Goal: Transaction & Acquisition: Purchase product/service

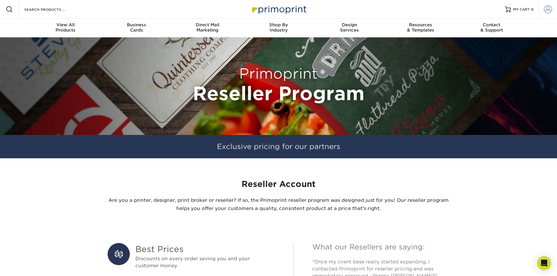
click at [553, 8] on link "Account" at bounding box center [548, 9] width 19 height 19
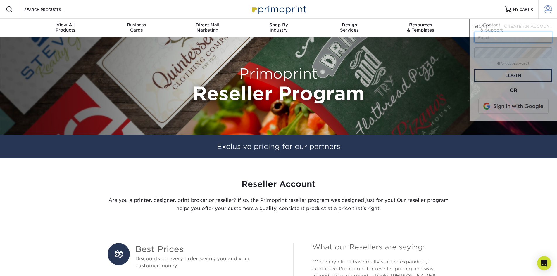
type input "[EMAIL_ADDRESS][DOMAIN_NAME]"
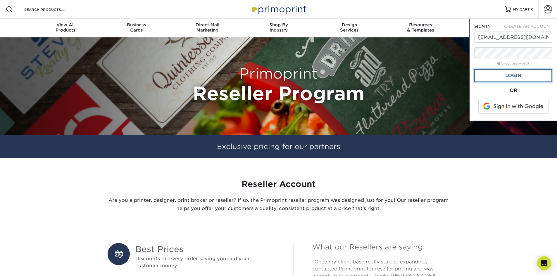
click at [510, 75] on link "Login" at bounding box center [513, 75] width 78 height 13
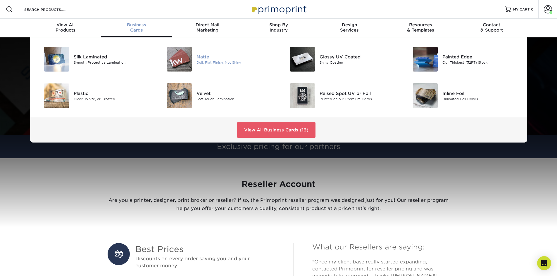
click at [202, 59] on div "Matte" at bounding box center [236, 57] width 78 height 6
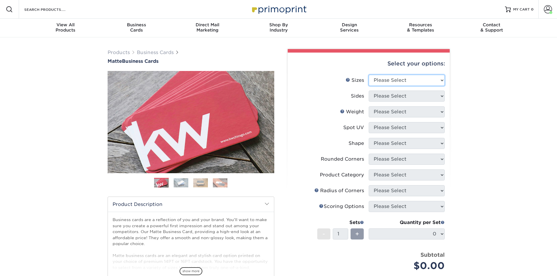
click at [403, 81] on select "Please Select 1.5" x 3.5" - Mini 1.75" x 3.5" - Mini 2" x 2" - Square 2" x 3" -…" at bounding box center [407, 80] width 76 height 11
select select "2.00x3.50"
click at [369, 75] on select "Please Select 1.5" x 3.5" - Mini 1.75" x 3.5" - Mini 2" x 2" - Square 2" x 3" -…" at bounding box center [407, 80] width 76 height 11
click at [399, 93] on select "Please Select Print Both Sides Print Front Only" at bounding box center [407, 96] width 76 height 11
click at [369, 91] on select "Please Select Print Both Sides Print Front Only" at bounding box center [407, 96] width 76 height 11
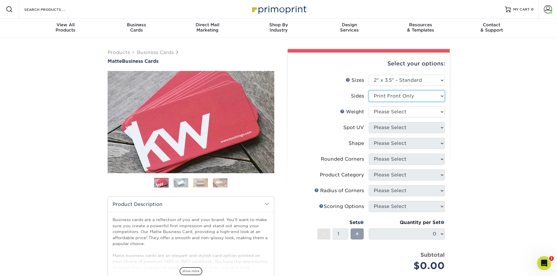
click at [391, 97] on select "Please Select Print Both Sides Print Front Only" at bounding box center [407, 96] width 76 height 11
select select "13abbda7-1d64-4f25-8bb2-c179b224825d"
click at [369, 91] on select "Please Select Print Both Sides Print Front Only" at bounding box center [407, 96] width 76 height 11
click at [391, 111] on select "Please Select 16PT 14PT" at bounding box center [407, 111] width 76 height 11
select select "16PT"
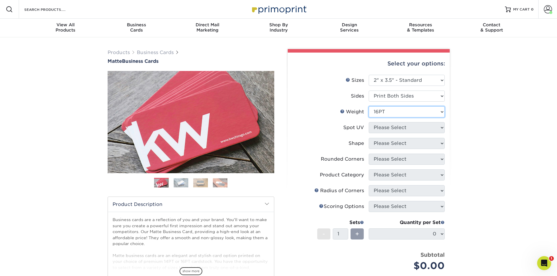
click at [369, 106] on select "Please Select 16PT 14PT" at bounding box center [407, 111] width 76 height 11
click at [387, 126] on select "Please Select No Spot UV Front and Back (Both Sides) Front Only Back Only" at bounding box center [407, 127] width 76 height 11
select select "0"
click at [369, 122] on select "Please Select No Spot UV Front and Back (Both Sides) Front Only Back Only" at bounding box center [407, 127] width 76 height 11
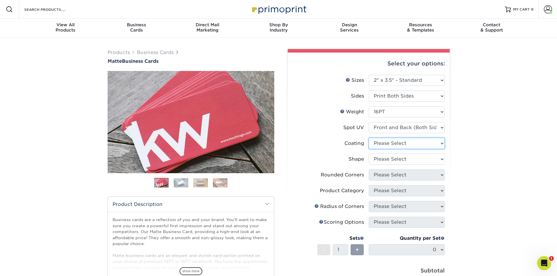
click at [388, 143] on select at bounding box center [407, 143] width 76 height 11
select select "121bb7b5-3b4d-429f-bd8d-bbf80e953313"
click at [369, 138] on select at bounding box center [407, 143] width 76 height 11
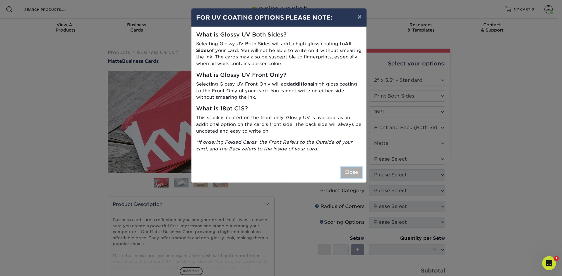
click at [351, 171] on button "Close" at bounding box center [350, 172] width 21 height 11
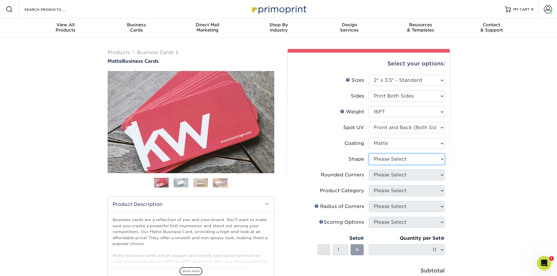
click at [397, 158] on select "Please Select Standard" at bounding box center [407, 159] width 76 height 11
select select "standard"
click at [369, 154] on select "Please Select Standard" at bounding box center [407, 159] width 76 height 11
click at [398, 175] on select "Please Select Yes - Round 2 Corners Yes - Round 4 Corners No" at bounding box center [407, 175] width 76 height 11
select select "0"
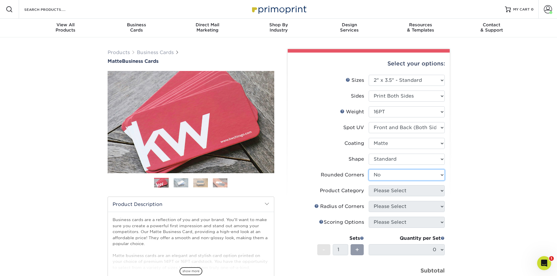
click at [369, 170] on select "Please Select Yes - Round 2 Corners Yes - Round 4 Corners No" at bounding box center [407, 175] width 76 height 11
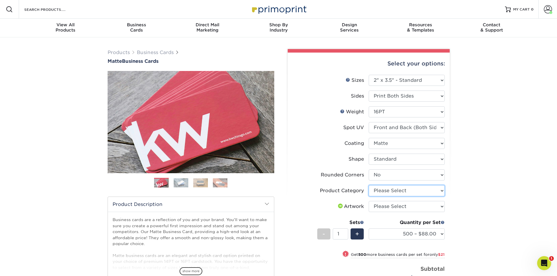
click at [423, 190] on select "Please Select Business Cards" at bounding box center [407, 190] width 76 height 11
select select "3b5148f1-0588-4f88-a218-97bcfdce65c1"
click at [369, 185] on select "Please Select Business Cards" at bounding box center [407, 190] width 76 height 11
click at [417, 206] on select "Please Select I will upload files I need a design - $100" at bounding box center [407, 206] width 76 height 11
select select "upload"
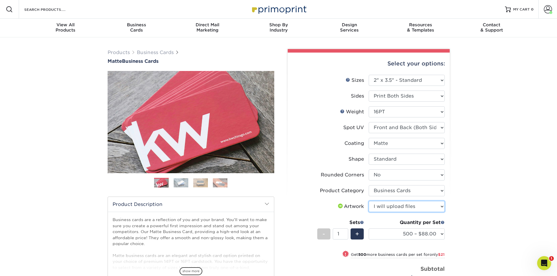
click at [369, 201] on select "Please Select I will upload files I need a design - $100" at bounding box center [407, 206] width 76 height 11
click at [416, 207] on select "Please Select I will upload files I need a design - $100" at bounding box center [407, 206] width 76 height 11
click at [487, 195] on div "Products Business Cards Matte Business Cards Previous Next 100 $ 9" at bounding box center [278, 205] width 557 height 337
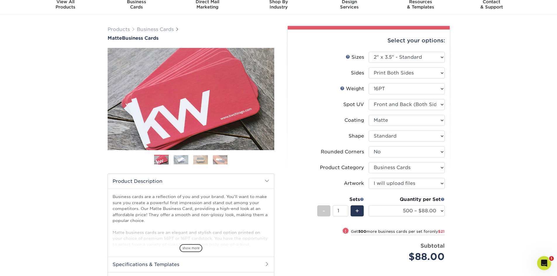
scroll to position [59, 0]
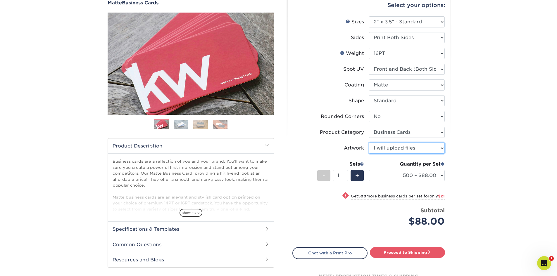
click at [411, 145] on select "Please Select I will upload files I need a design - $100" at bounding box center [407, 148] width 76 height 11
click at [441, 177] on select "500 – $88.00 1000 – $109.00 2500 – $205.00 5000 – $279.00 10000 – $612.00 15000…" at bounding box center [407, 175] width 76 height 11
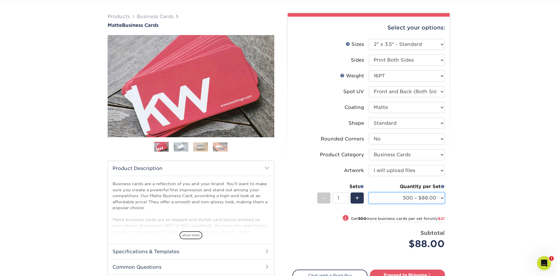
scroll to position [0, 0]
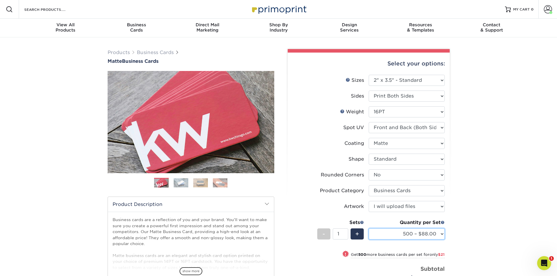
click at [413, 234] on select "500 – $88.00 1000 – $109.00 2500 – $205.00 5000 – $279.00 10000 – $612.00 15000…" at bounding box center [407, 234] width 76 height 11
click at [525, 197] on div "Products Business Cards Matte Business Cards Previous Next 100 $ 9" at bounding box center [278, 205] width 557 height 337
click at [501, 145] on div "Products Business Cards Matte Business Cards Previous Next 100 $ 9" at bounding box center [278, 205] width 557 height 337
